Goal: Task Accomplishment & Management: Manage account settings

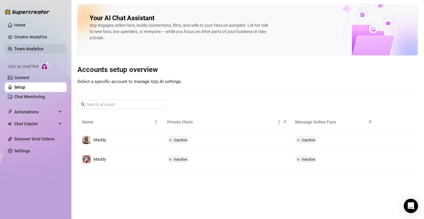
click at [29, 49] on link "Team Analytics" at bounding box center [28, 48] width 29 height 5
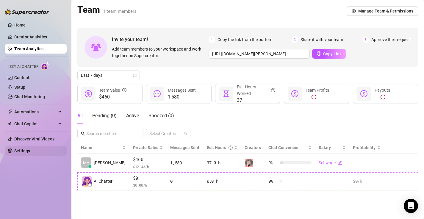
click at [22, 151] on link "Settings" at bounding box center [22, 150] width 16 height 5
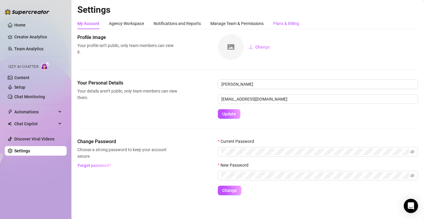
click at [284, 21] on div "Plans & Billing" at bounding box center [286, 23] width 26 height 7
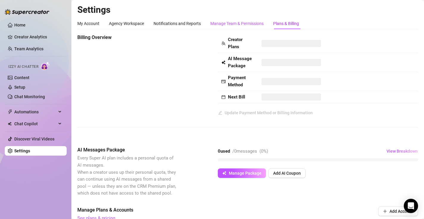
click at [242, 21] on div "Manage Team & Permissions" at bounding box center [236, 23] width 53 height 7
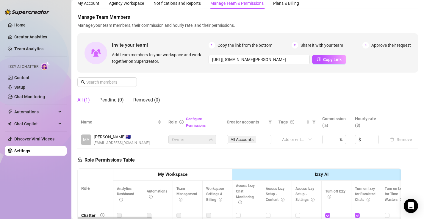
scroll to position [20, 0]
click at [284, 57] on input "https://console.supercreator.app/invite?code=2sfmk3mMzHOBJ5XZjc1qMseyWA42&works…" at bounding box center [259, 60] width 101 height 10
click at [331, 93] on div "Manage Team Members Manage your team members, their commission and hourly rate,…" at bounding box center [247, 63] width 341 height 99
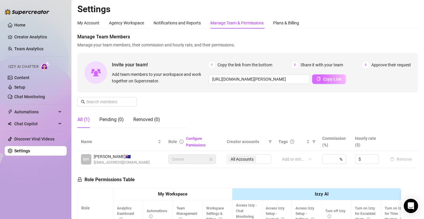
click at [319, 80] on icon "copy" at bounding box center [319, 79] width 4 height 4
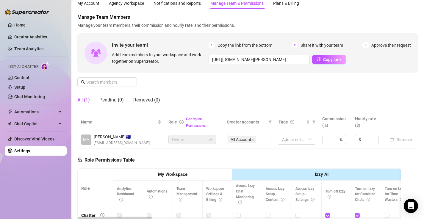
scroll to position [20, 0]
click at [179, 1] on div "Notifications and Reports" at bounding box center [177, 3] width 47 height 7
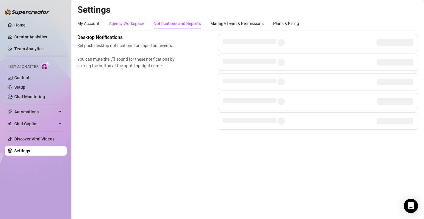
click at [133, 25] on div "Agency Workspace" at bounding box center [126, 23] width 35 height 7
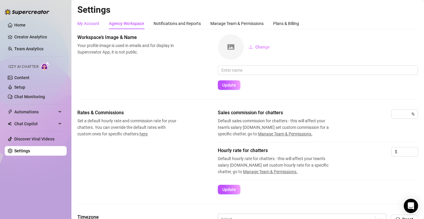
click at [96, 26] on div "My Account" at bounding box center [88, 23] width 22 height 7
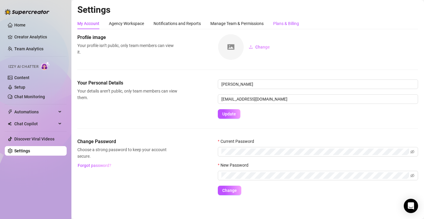
click at [280, 20] on div "Plans & Billing" at bounding box center [286, 23] width 26 height 7
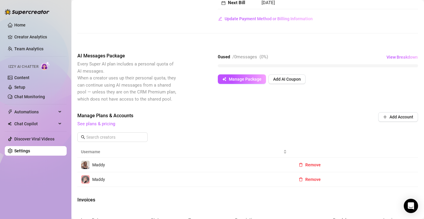
scroll to position [93, 0]
click at [192, 145] on div "Manage Plans & Accounts See plans & pricing Add Account" at bounding box center [247, 130] width 341 height 34
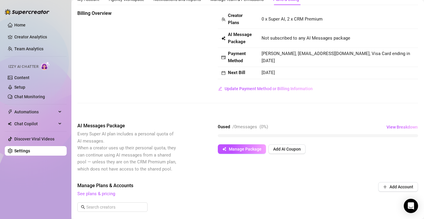
scroll to position [25, 0]
click at [393, 125] on span "View Breakdown" at bounding box center [401, 126] width 31 height 5
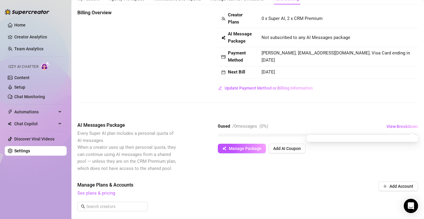
click at [303, 124] on div "0 used / 0 messages ( 0 %) View Breakdown" at bounding box center [318, 127] width 200 height 10
